Goal: Task Accomplishment & Management: Manage account settings

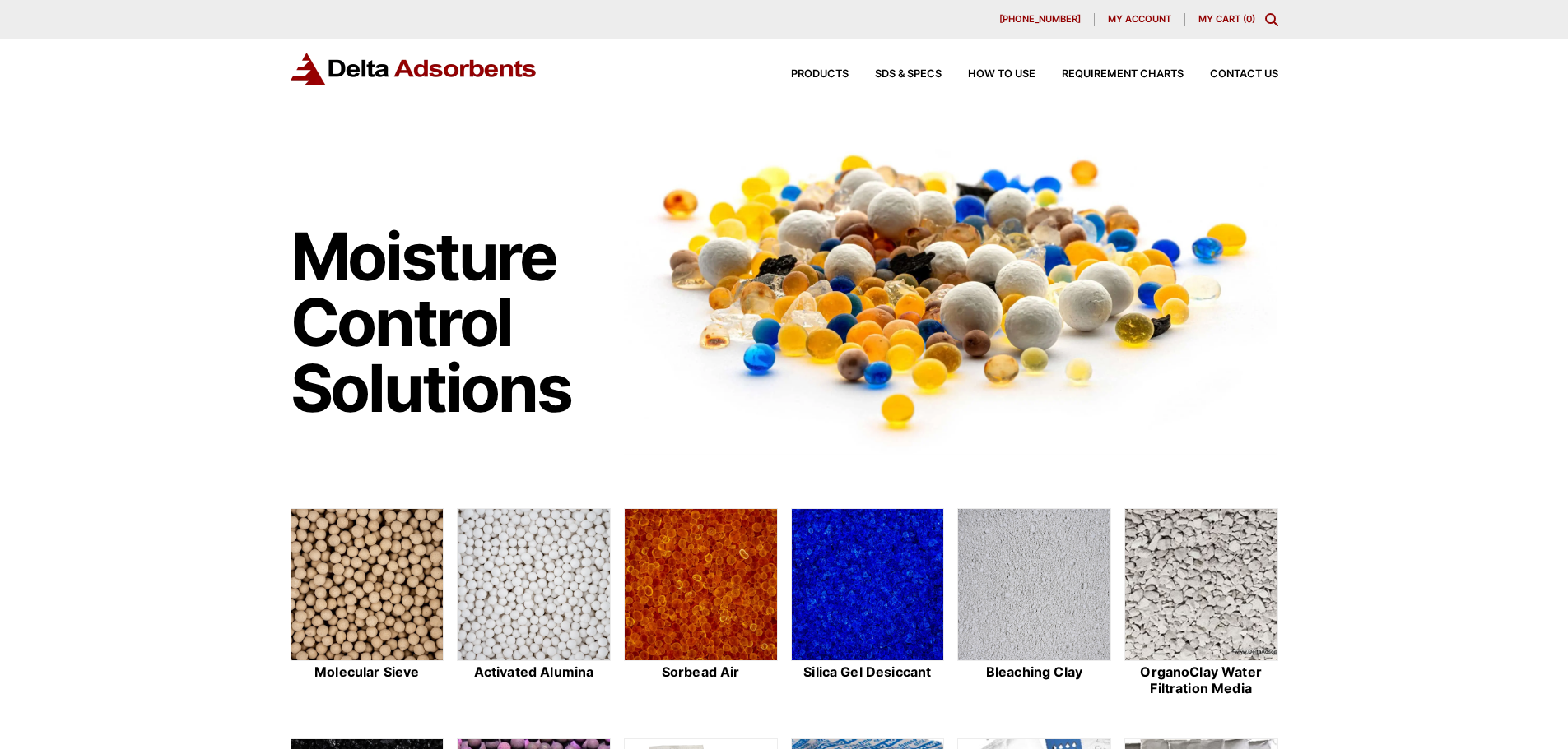
click at [1135, 17] on span "My account" at bounding box center [1140, 20] width 64 height 9
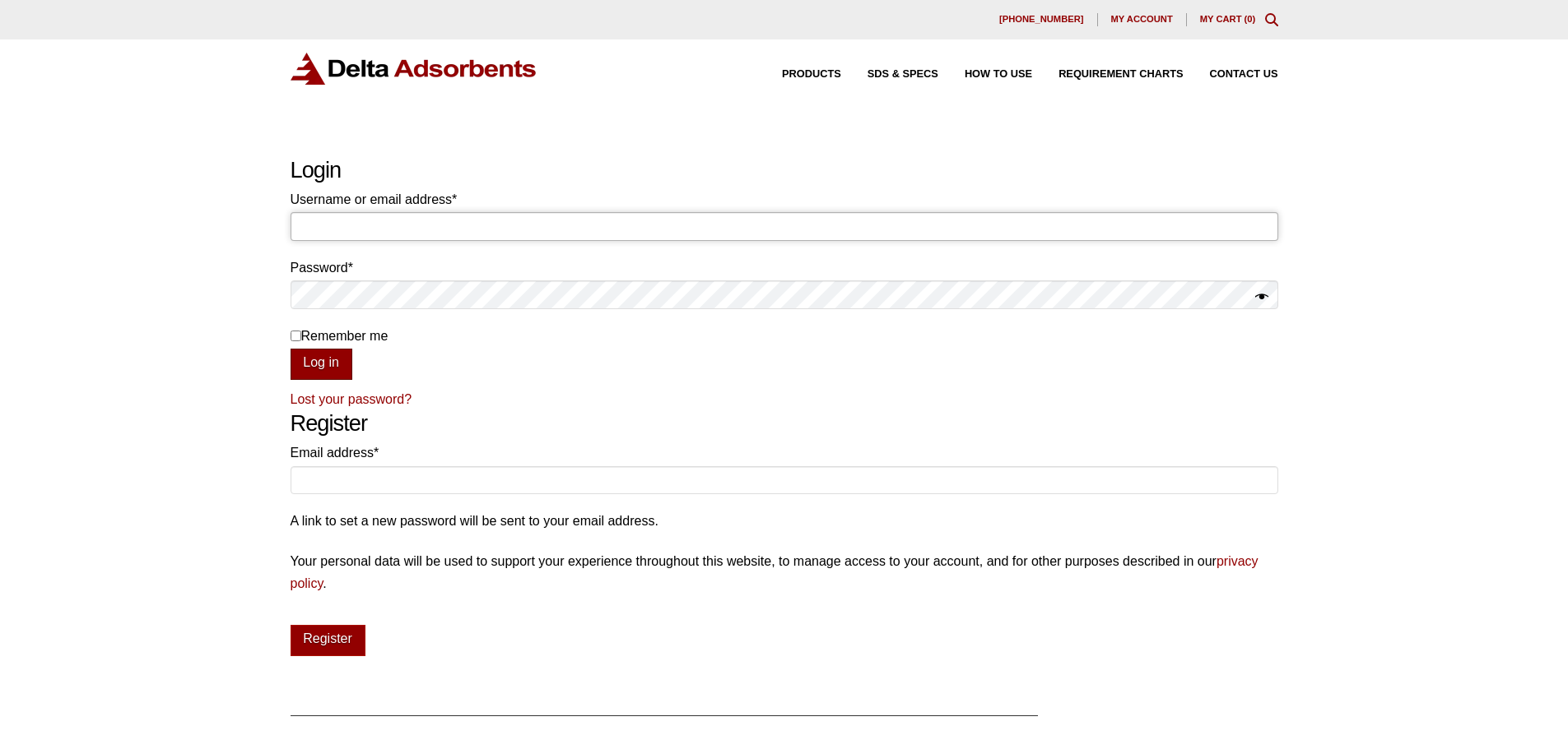
type input "bennett@deltaadsorbents.com"
click at [293, 367] on button "Log in" at bounding box center [322, 364] width 62 height 31
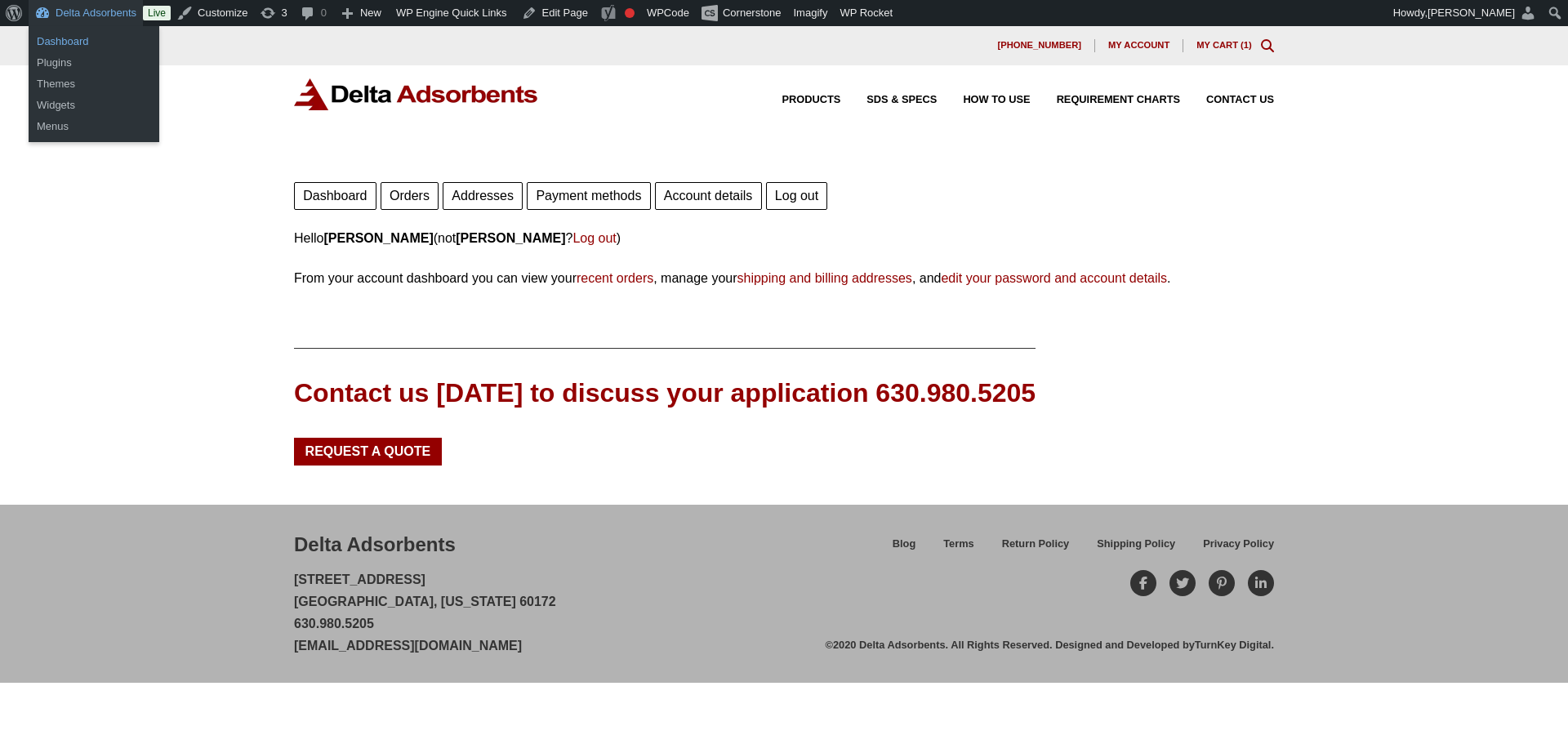
click at [76, 41] on link "Dashboard" at bounding box center [94, 41] width 131 height 21
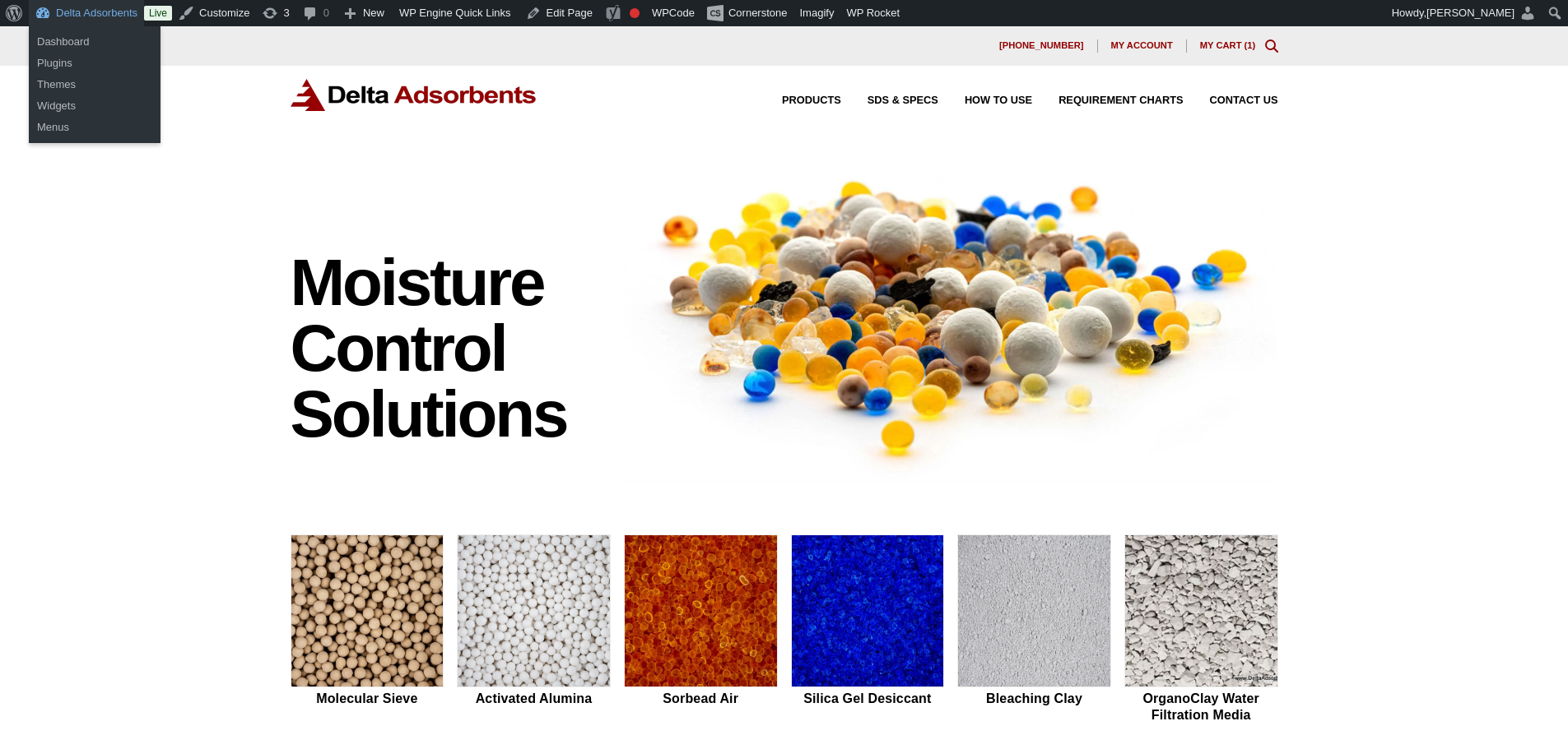
click at [147, 180] on div "Moisture Control Solutions Moisture control solutions Molecular Sieve Activated…" at bounding box center [784, 695] width 1568 height 1089
